Goal: Use online tool/utility

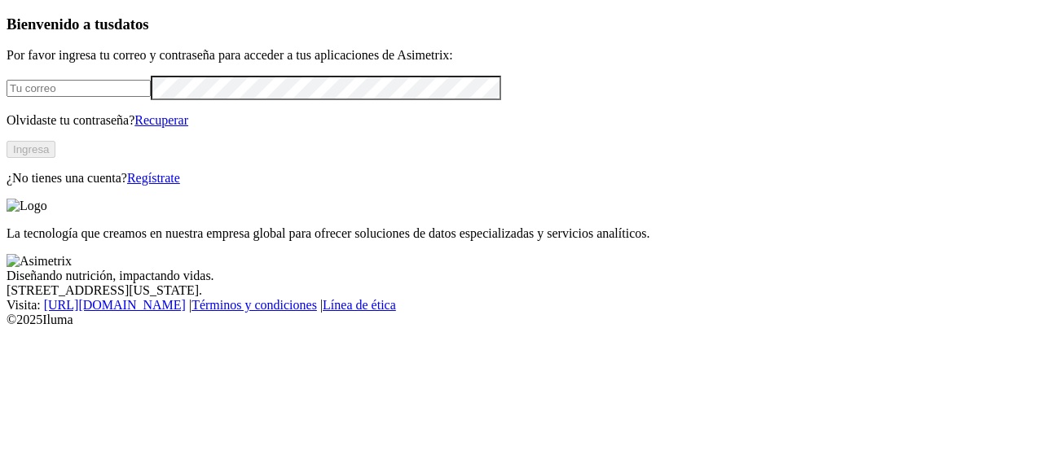
type input "[EMAIL_ADDRESS][PERSON_NAME][DOMAIN_NAME]"
click at [55, 158] on button "Ingresa" at bounding box center [31, 149] width 49 height 17
